Goal: Browse casually

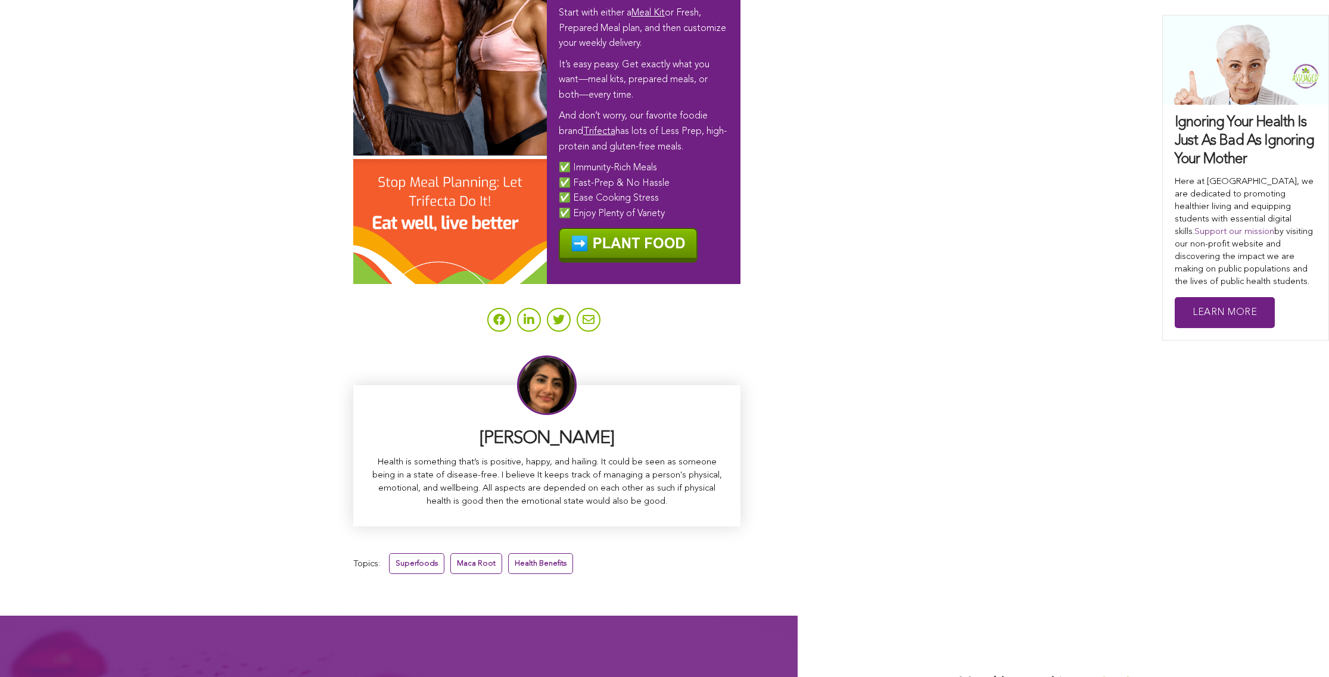
scroll to position [7175, 0]
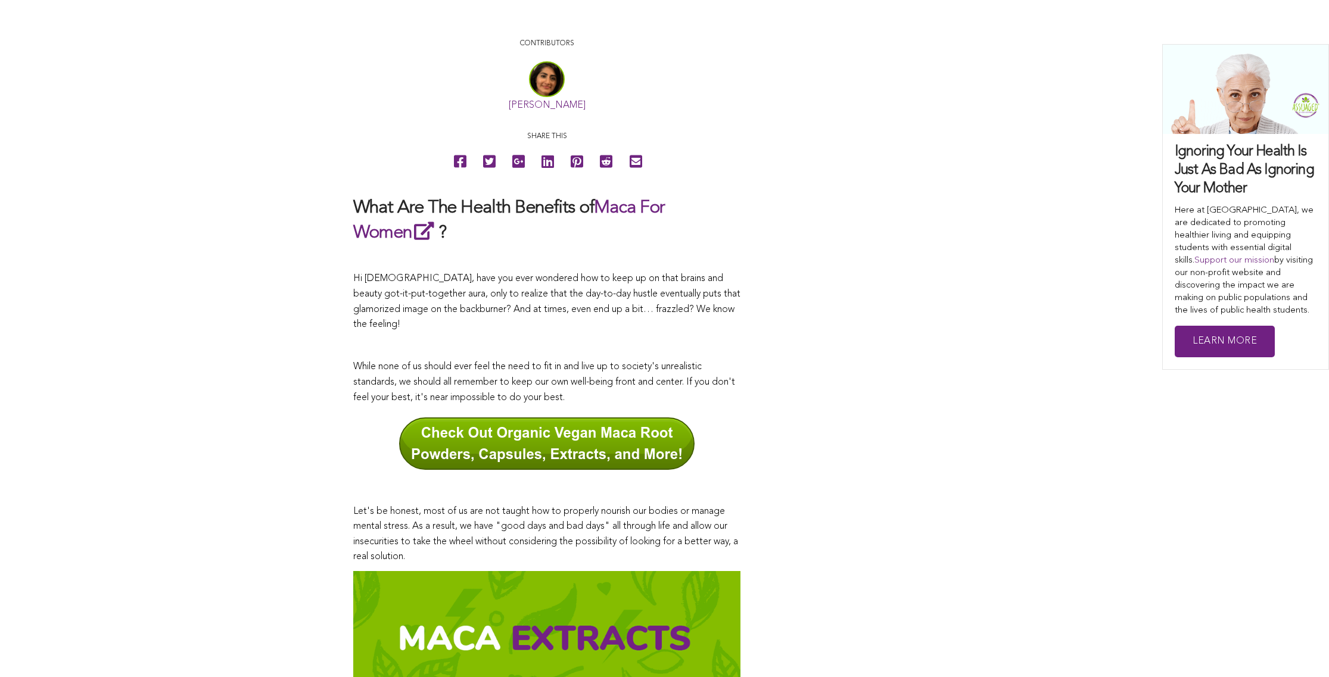
scroll to position [215, 0]
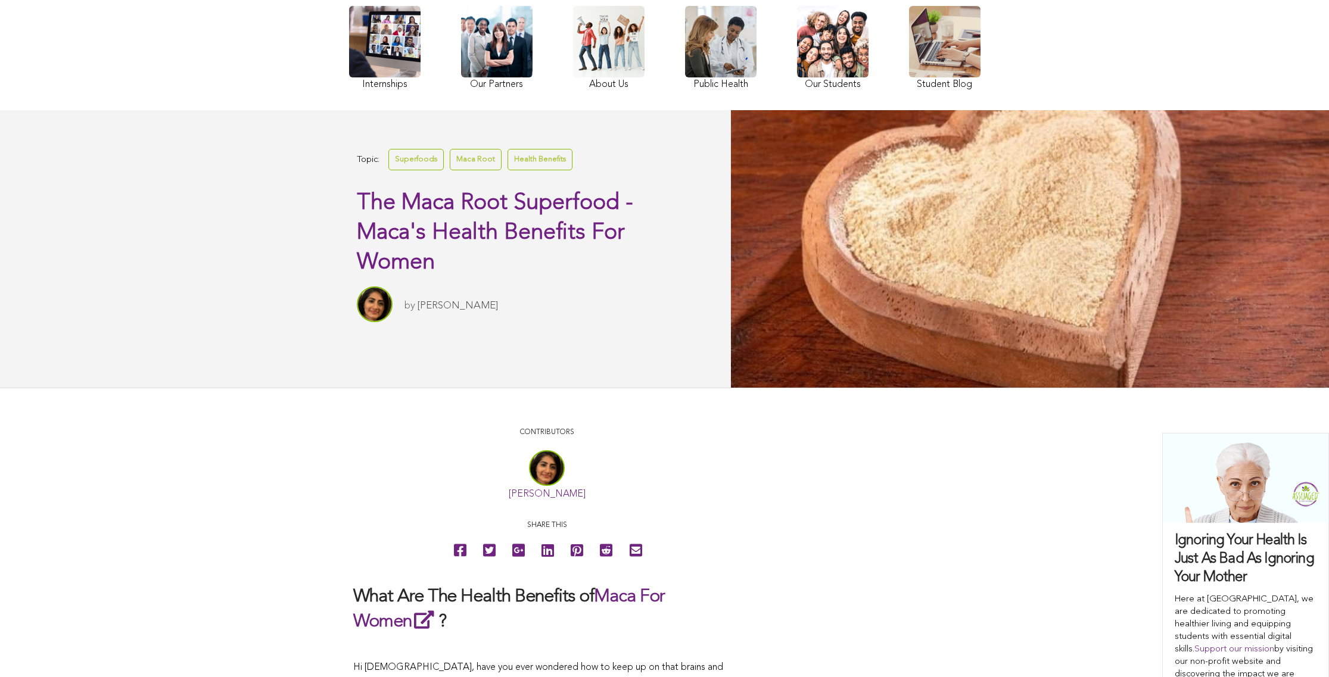
click at [797, 92] on link at bounding box center [832, 49] width 71 height 87
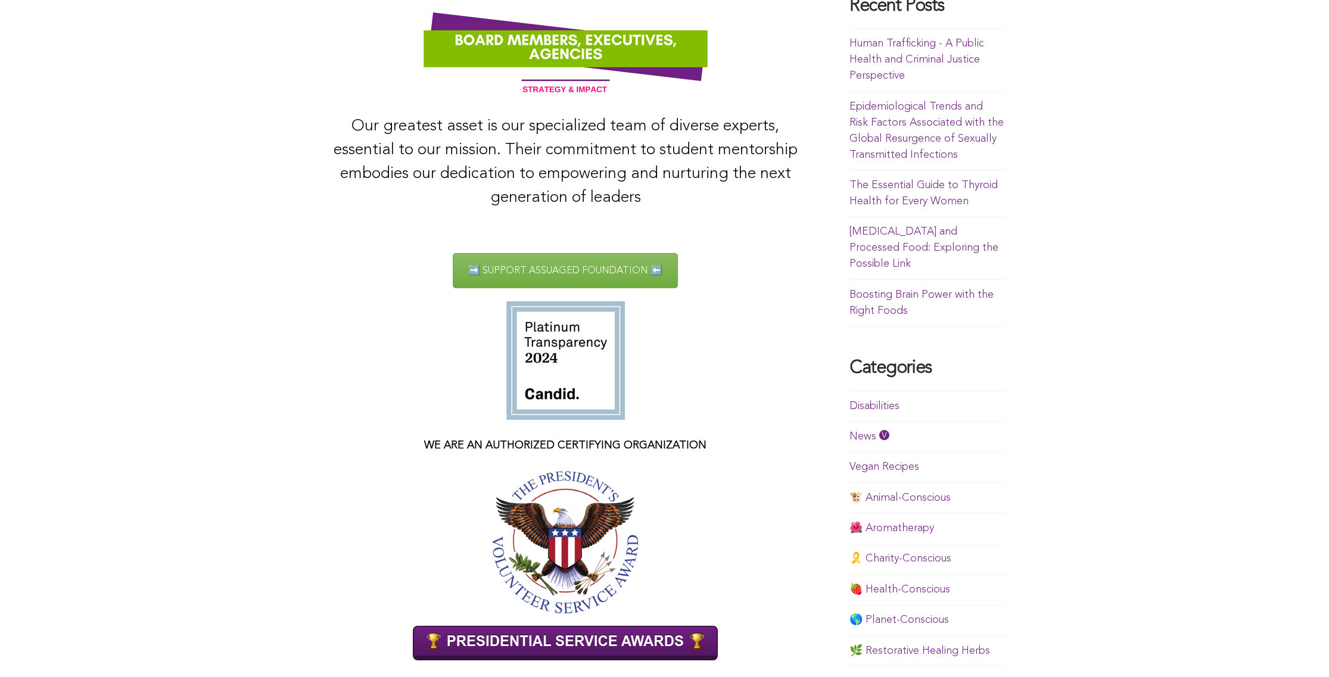
scroll to position [35, 0]
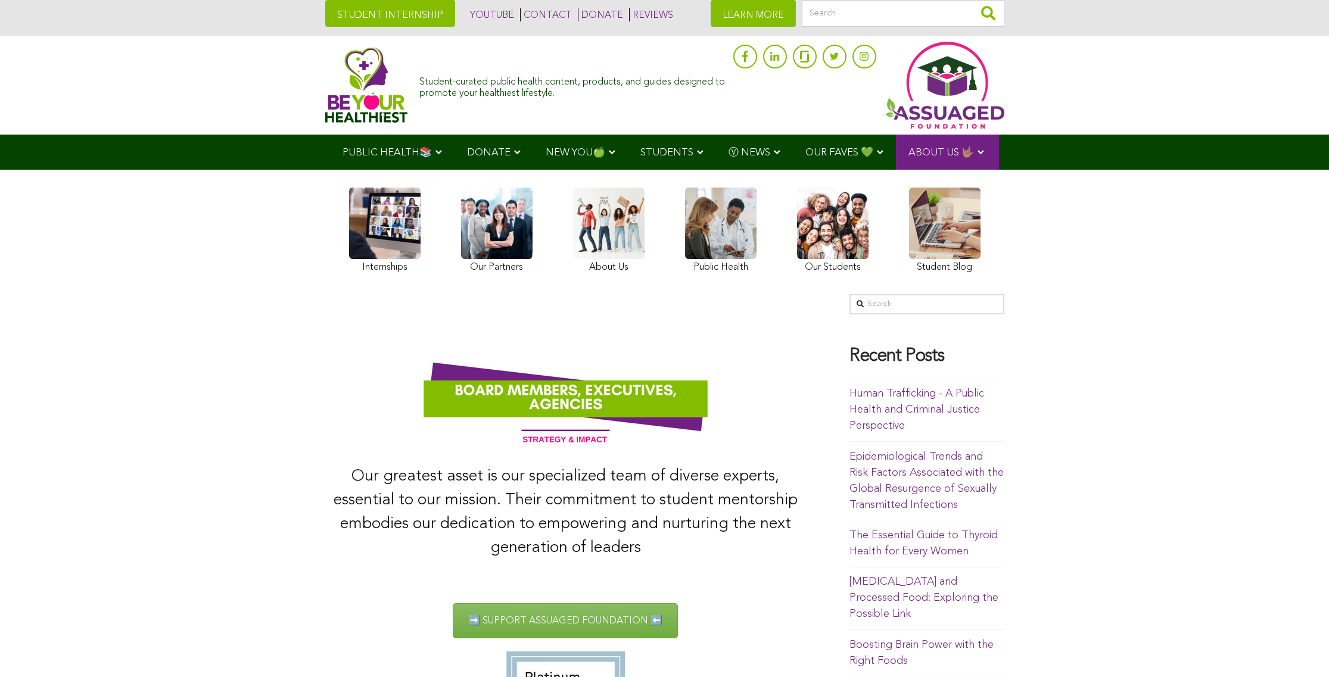
click at [805, 148] on span "OUR FAVES 💚" at bounding box center [839, 153] width 68 height 10
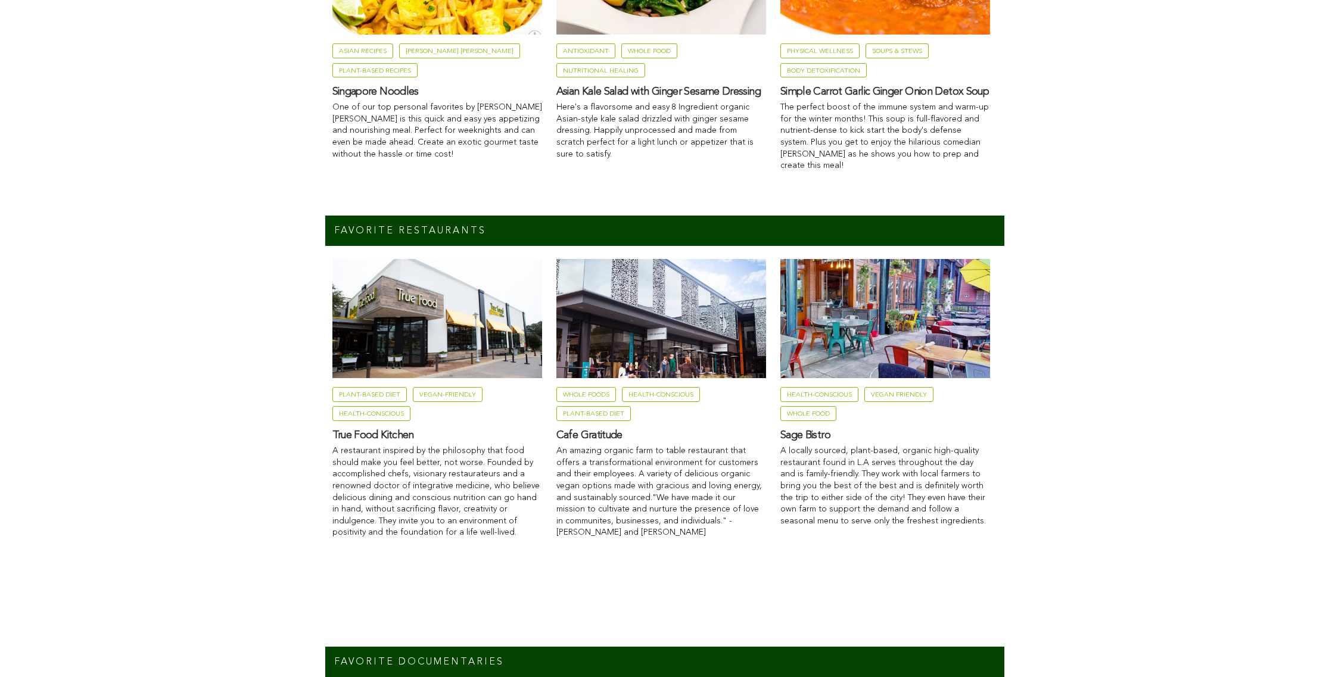
scroll to position [875, 0]
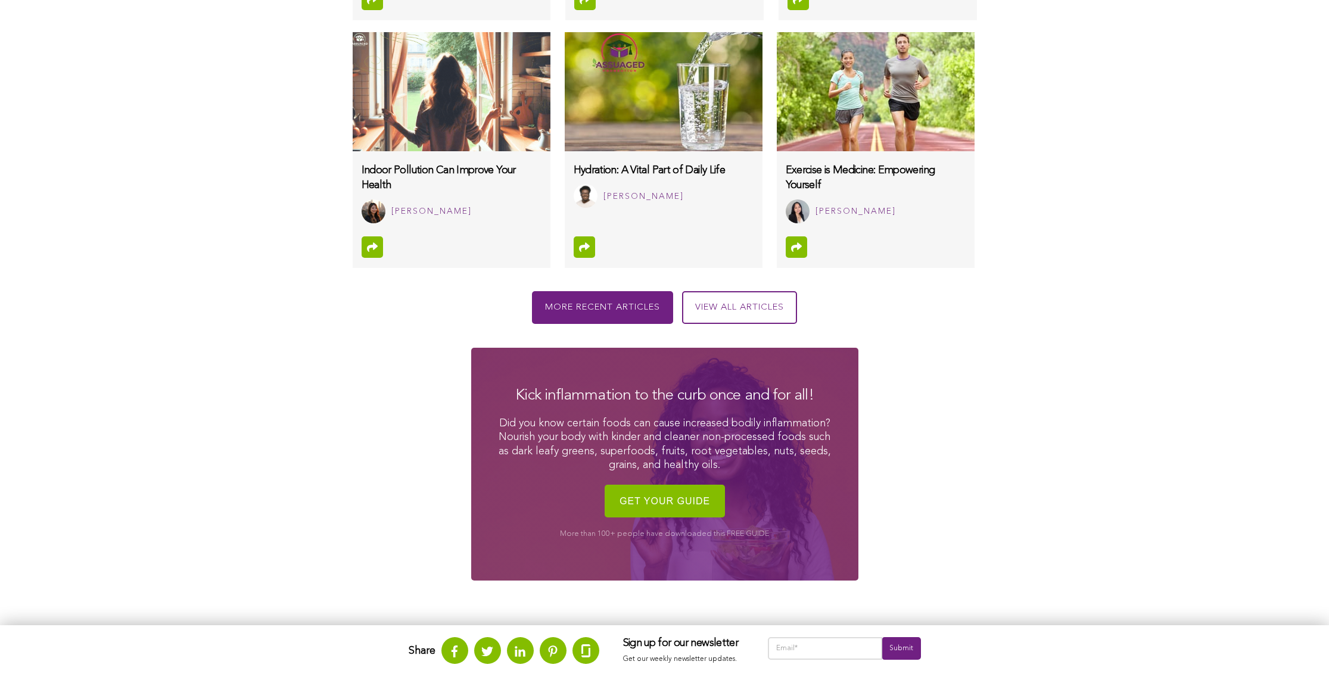
scroll to position [1301, 0]
